Goal: Task Accomplishment & Management: Manage account settings

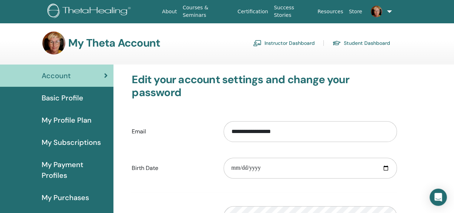
click at [278, 44] on link "Instructor Dashboard" at bounding box center [284, 42] width 62 height 11
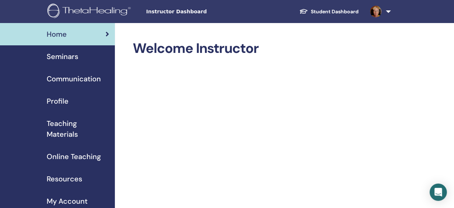
click at [59, 57] on span "Seminars" at bounding box center [63, 56] width 32 height 11
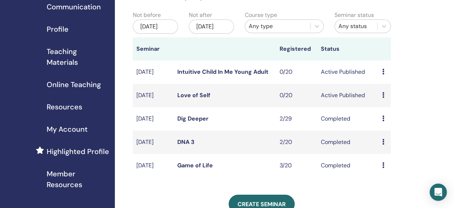
scroll to position [144, 0]
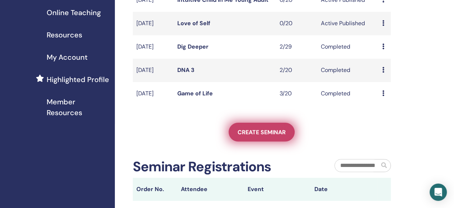
click at [257, 136] on span "Create seminar" at bounding box center [262, 132] width 48 height 8
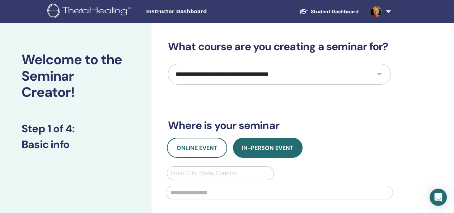
click at [381, 74] on select "**********" at bounding box center [279, 74] width 223 height 21
select select "*"
click at [168, 64] on select "**********" at bounding box center [279, 74] width 223 height 21
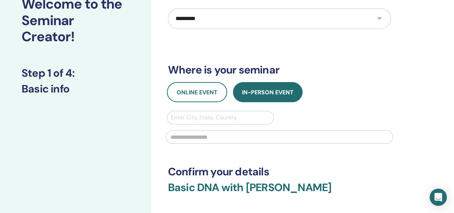
scroll to position [72, 0]
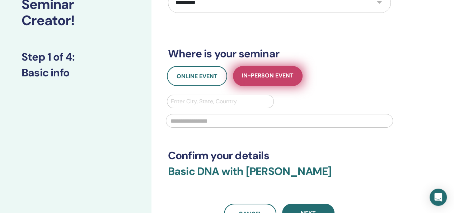
click at [263, 74] on span "In-Person Event" at bounding box center [268, 76] width 52 height 9
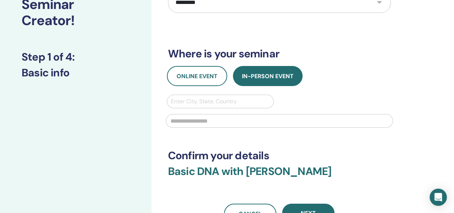
scroll to position [144, 0]
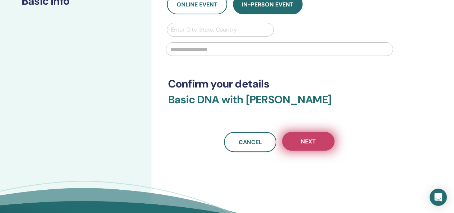
click at [304, 140] on span "Next" at bounding box center [308, 142] width 15 height 8
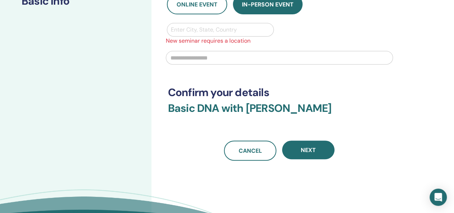
click at [184, 31] on div at bounding box center [220, 30] width 99 height 10
type input "****"
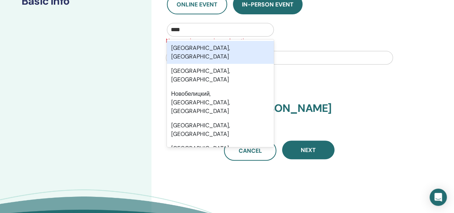
click at [206, 51] on div "Новосибирск, Новосибирская область" at bounding box center [220, 52] width 107 height 23
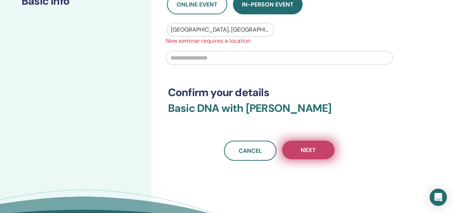
click at [307, 149] on span "Next" at bounding box center [308, 151] width 15 height 8
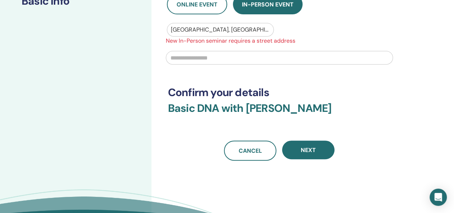
click at [200, 61] on input "text" at bounding box center [279, 58] width 227 height 14
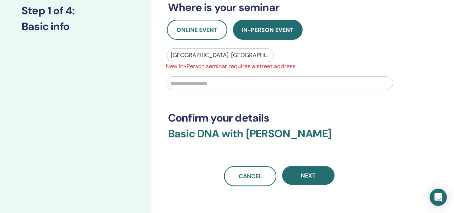
scroll to position [108, 0]
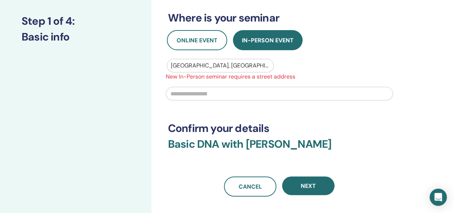
click at [176, 93] on input "text" at bounding box center [279, 94] width 227 height 14
click at [243, 65] on div at bounding box center [220, 66] width 99 height 10
click at [244, 65] on div at bounding box center [220, 66] width 99 height 10
click at [203, 93] on input "text" at bounding box center [279, 94] width 227 height 14
type input "*"
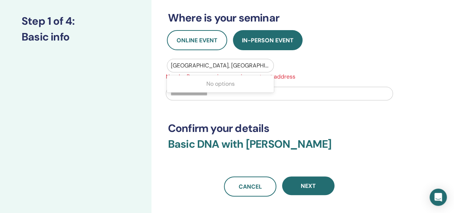
click at [272, 66] on div "Новосибирск, Новосибирская область" at bounding box center [220, 65] width 107 height 13
click at [171, 64] on input "text" at bounding box center [171, 65] width 1 height 9
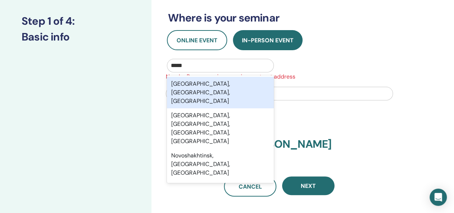
type input "******"
click at [224, 83] on div "Novosibirsk, Novosibirsk Oblast, RUS" at bounding box center [220, 93] width 107 height 32
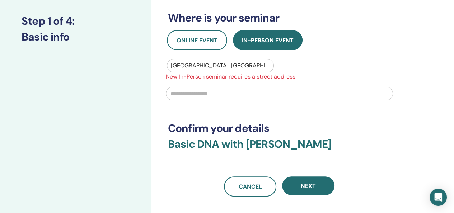
click at [202, 94] on input "text" at bounding box center [279, 94] width 227 height 14
type input "*"
click at [228, 91] on input "**********" at bounding box center [279, 94] width 227 height 14
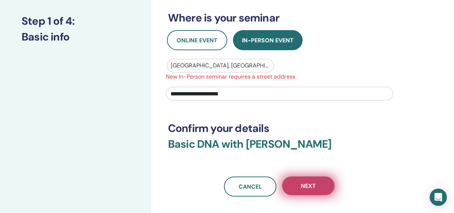
type input "**********"
click at [307, 187] on span "Next" at bounding box center [308, 186] width 15 height 8
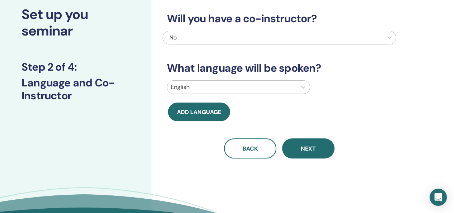
scroll to position [0, 0]
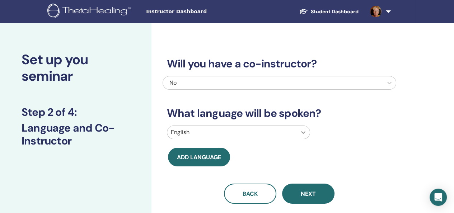
click at [304, 133] on icon at bounding box center [303, 132] width 7 height 7
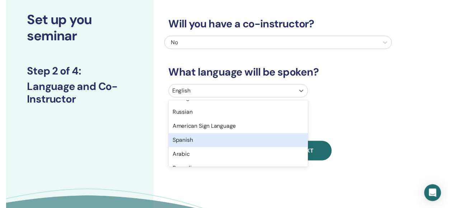
scroll to position [72, 0]
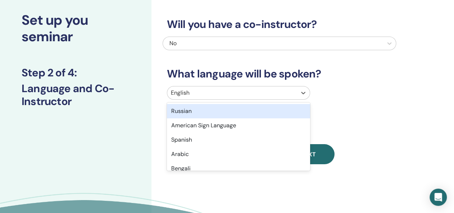
click at [190, 112] on div "Russian" at bounding box center [238, 111] width 143 height 14
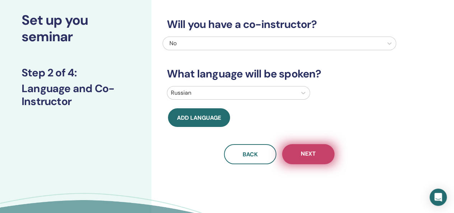
click at [308, 155] on span "Next" at bounding box center [308, 154] width 15 height 9
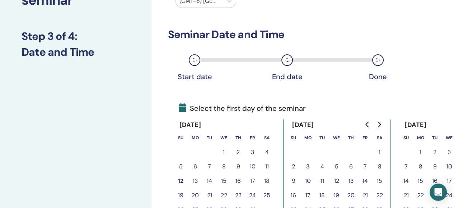
scroll to position [111, 0]
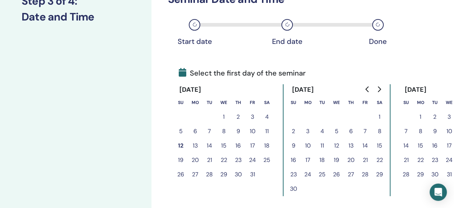
click at [226, 145] on button "15" at bounding box center [224, 145] width 14 height 14
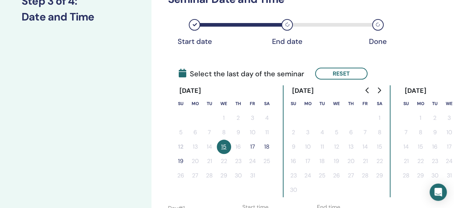
click at [254, 147] on button "17" at bounding box center [253, 146] width 14 height 14
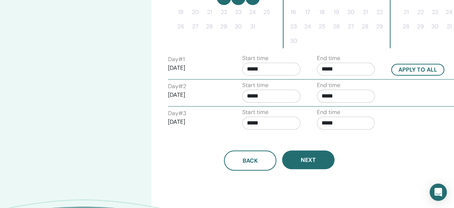
scroll to position [291, 0]
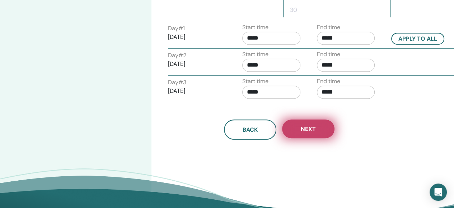
click at [310, 129] on span "Next" at bounding box center [308, 129] width 15 height 8
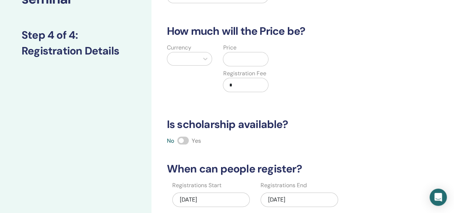
scroll to position [0, 0]
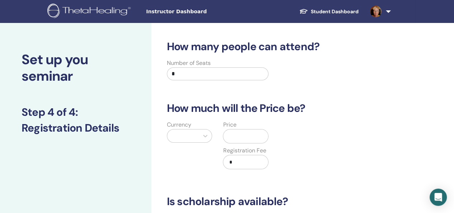
click at [178, 74] on input "*" at bounding box center [218, 74] width 102 height 13
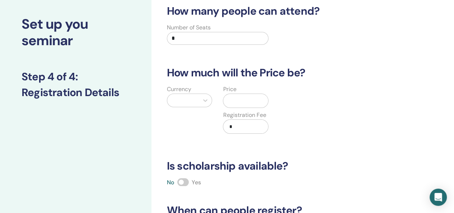
scroll to position [36, 0]
click at [205, 100] on div at bounding box center [205, 100] width 13 height 13
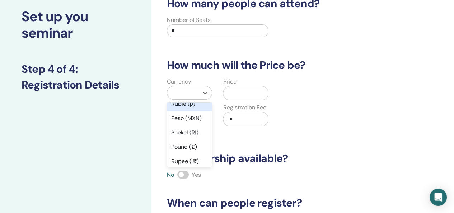
click at [180, 107] on div "Ruble (р)" at bounding box center [190, 104] width 46 height 14
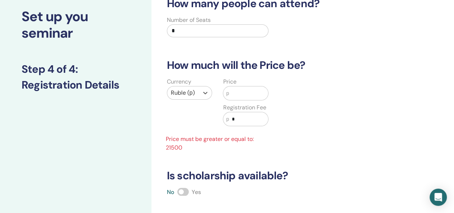
click at [238, 92] on input "text" at bounding box center [248, 94] width 39 height 14
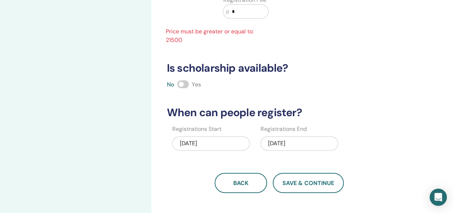
scroll to position [7, 0]
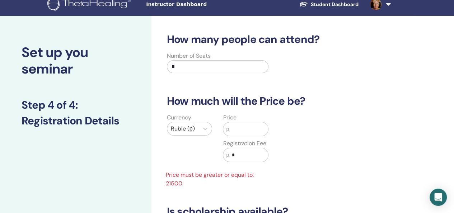
click at [238, 128] on input "text" at bounding box center [248, 129] width 39 height 14
click at [195, 69] on input "*" at bounding box center [218, 66] width 102 height 13
type input "**"
click at [238, 128] on input "text" at bounding box center [248, 129] width 39 height 14
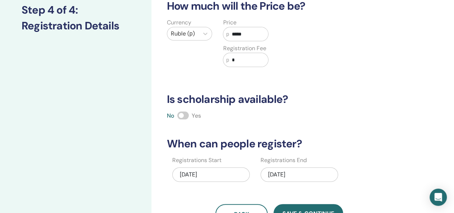
scroll to position [115, 0]
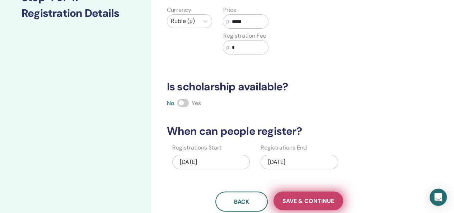
type input "*****"
click at [318, 200] on span "Save & Continue" at bounding box center [309, 202] width 52 height 8
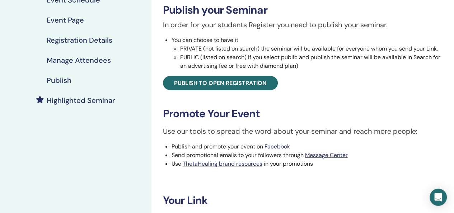
scroll to position [108, 0]
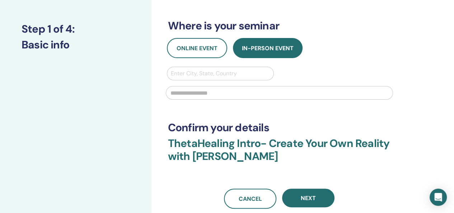
scroll to position [180, 0]
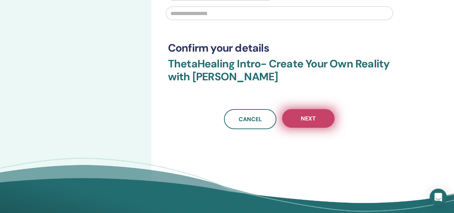
click at [310, 120] on span "Next" at bounding box center [308, 119] width 15 height 8
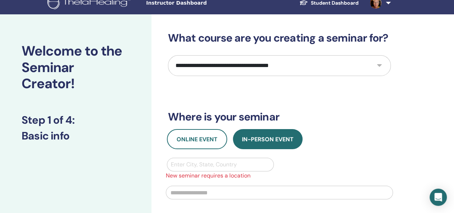
scroll to position [0, 0]
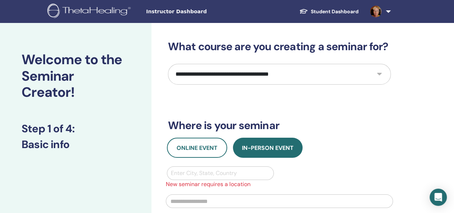
click at [150, 14] on span "Instructor Dashboard" at bounding box center [200, 12] width 108 height 8
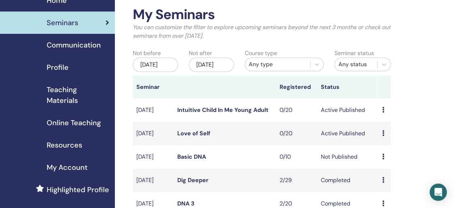
scroll to position [72, 0]
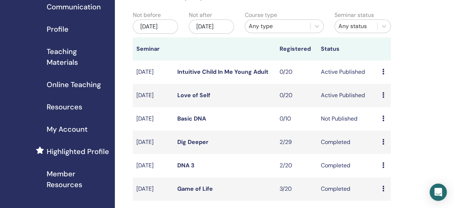
click at [196, 75] on link "Intuitive Child In Me Young Adult" at bounding box center [222, 72] width 91 height 8
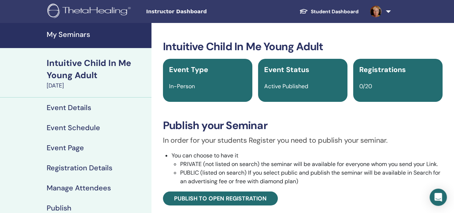
click at [68, 33] on h4 "My Seminars" at bounding box center [97, 34] width 101 height 9
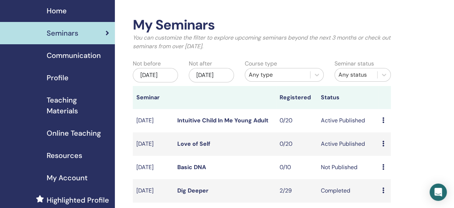
scroll to position [36, 0]
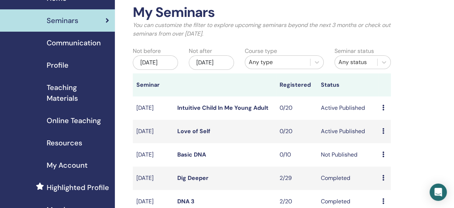
click at [384, 110] on icon at bounding box center [383, 108] width 2 height 6
click at [430, 97] on div "My Seminars You can customize the filter to explore upcoming seminars beyond th…" at bounding box center [285, 209] width 341 height 445
click at [382, 110] on icon at bounding box center [383, 108] width 2 height 6
click at [394, 142] on link "Attendees" at bounding box center [386, 142] width 27 height 8
